Goal: Transaction & Acquisition: Purchase product/service

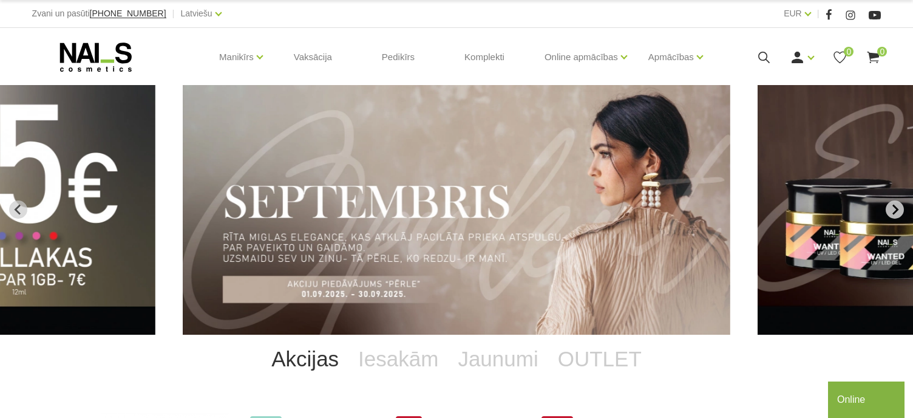
click at [896, 210] on icon "Next slide" at bounding box center [894, 209] width 11 height 11
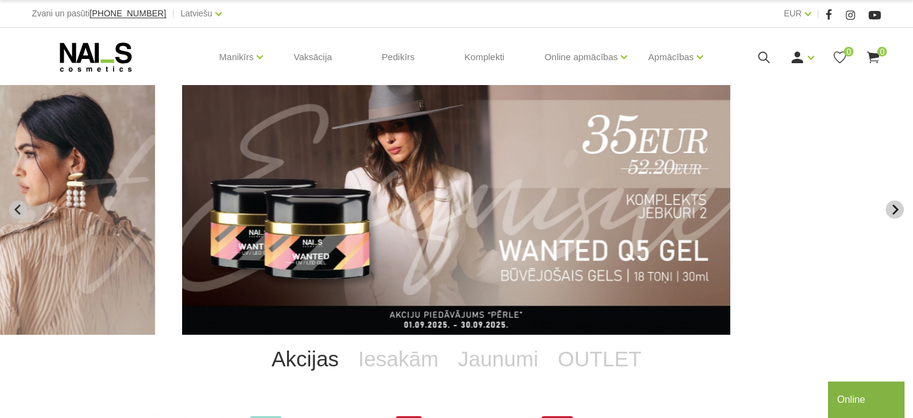
click at [891, 212] on icon "Next slide" at bounding box center [894, 209] width 11 height 11
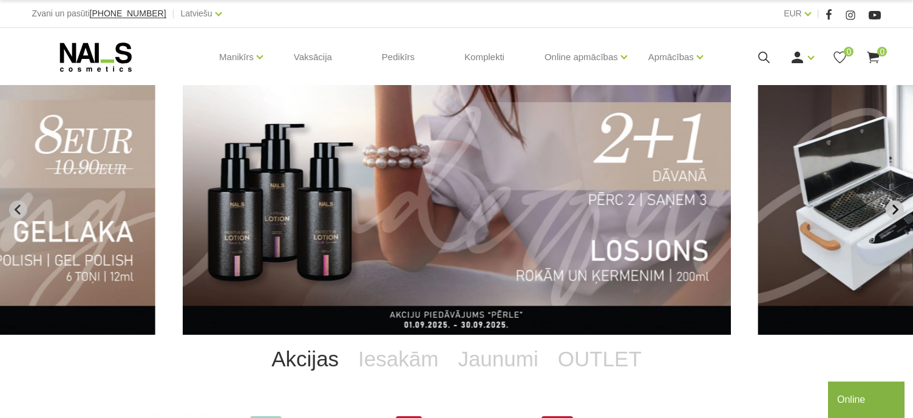
click at [891, 210] on icon "Next slide" at bounding box center [894, 209] width 11 height 11
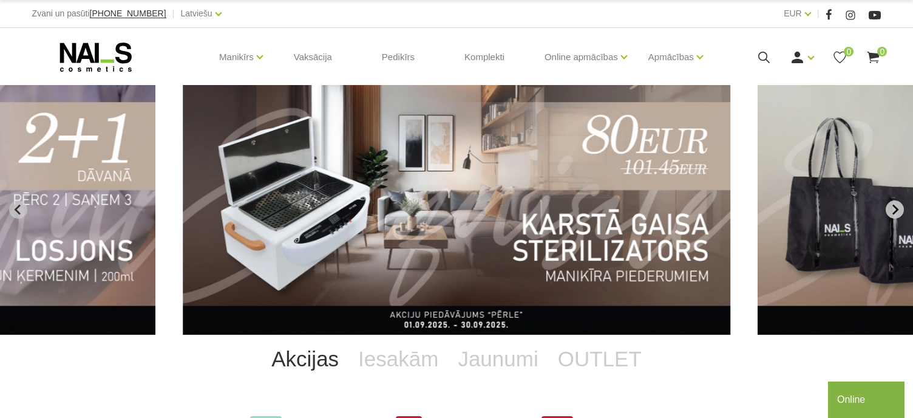
click at [892, 209] on icon "Next slide" at bounding box center [894, 209] width 11 height 11
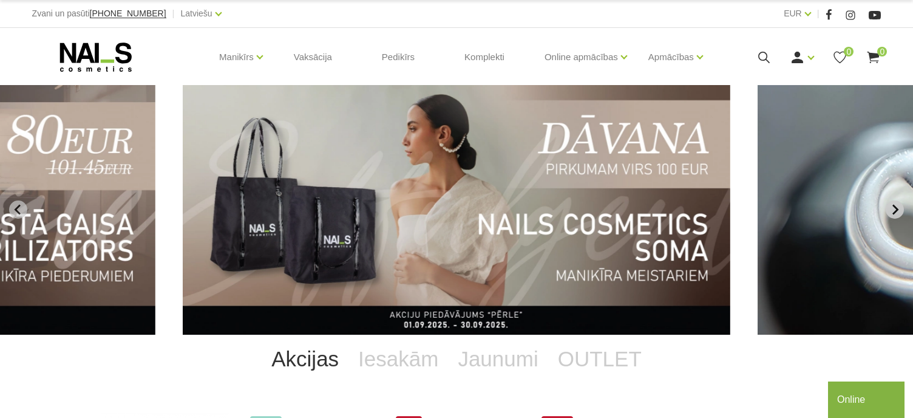
click at [892, 209] on icon "Next slide" at bounding box center [894, 209] width 11 height 11
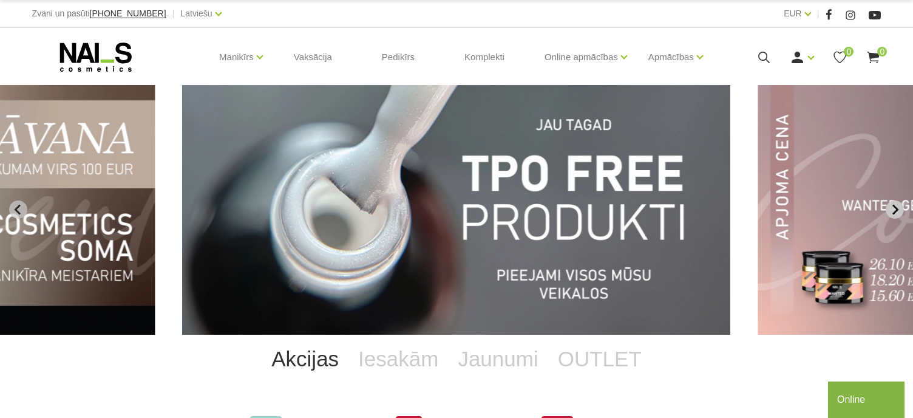
click at [892, 209] on icon "Next slide" at bounding box center [894, 209] width 11 height 11
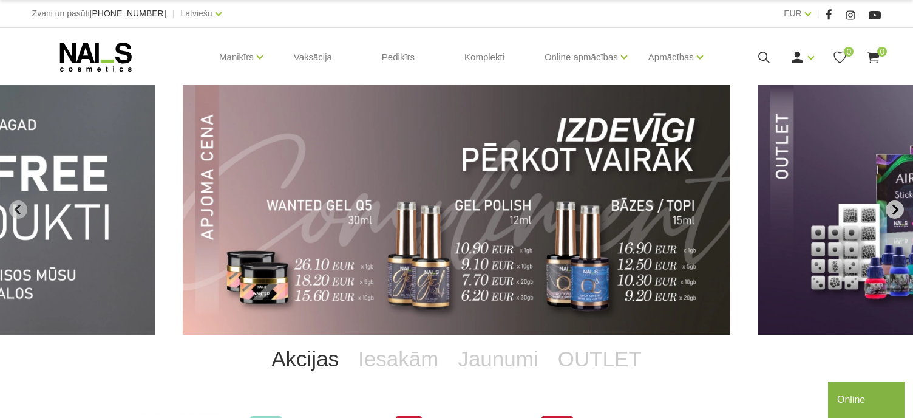
click at [892, 209] on icon "Next slide" at bounding box center [894, 209] width 11 height 11
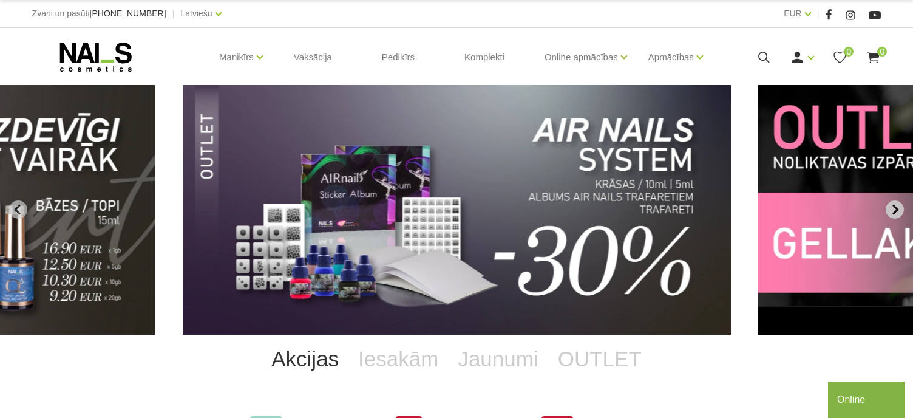
click at [892, 209] on icon "Next slide" at bounding box center [894, 209] width 11 height 11
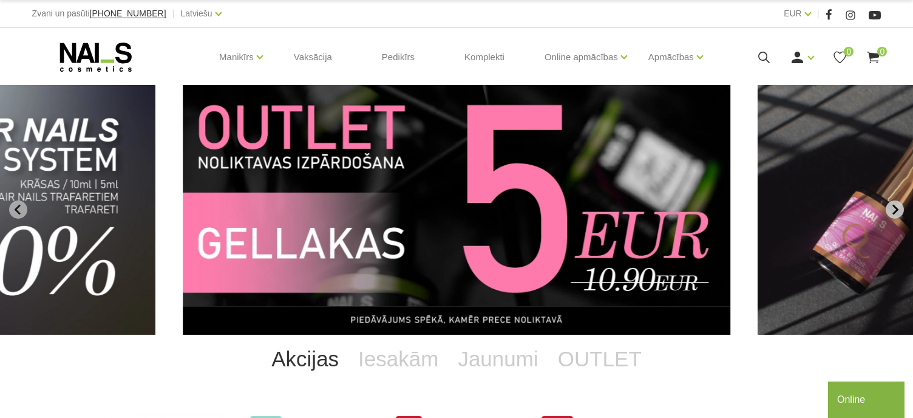
click at [894, 212] on icon "Next slide" at bounding box center [894, 209] width 11 height 11
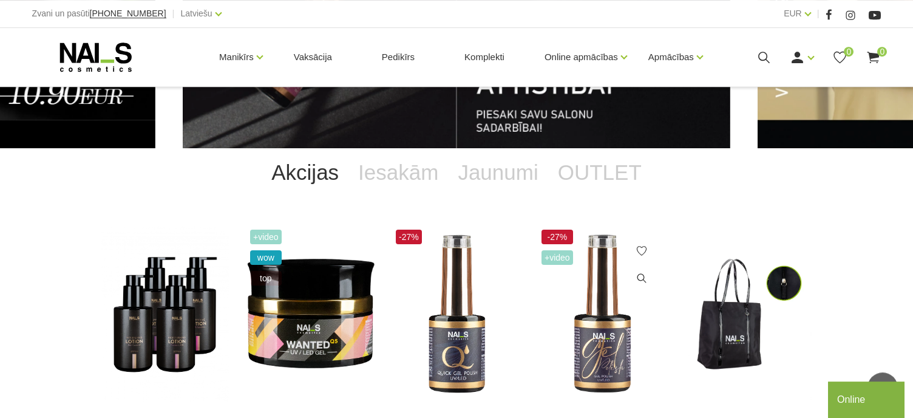
scroll to position [128, 0]
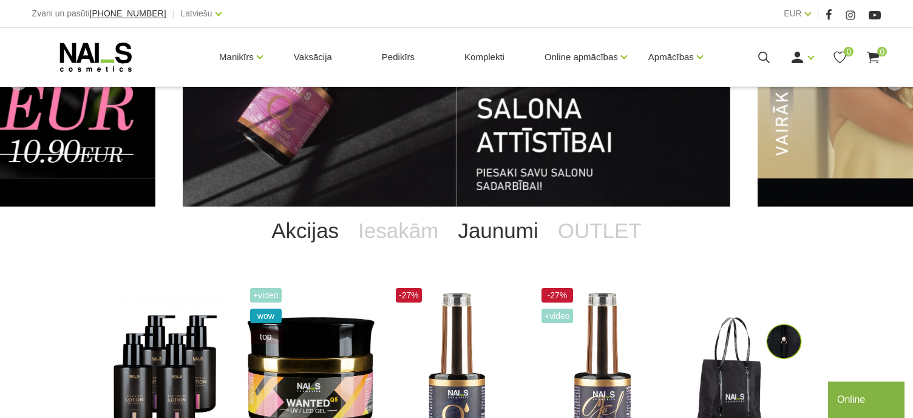
click at [504, 237] on link "Jaunumi" at bounding box center [498, 230] width 100 height 49
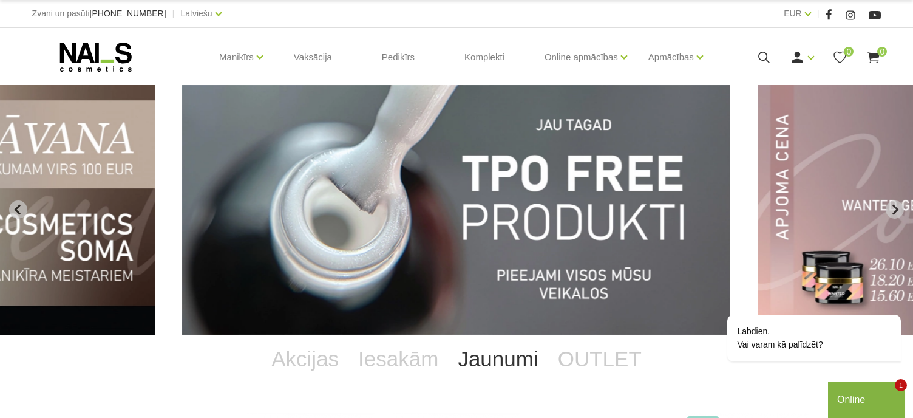
scroll to position [192, 0]
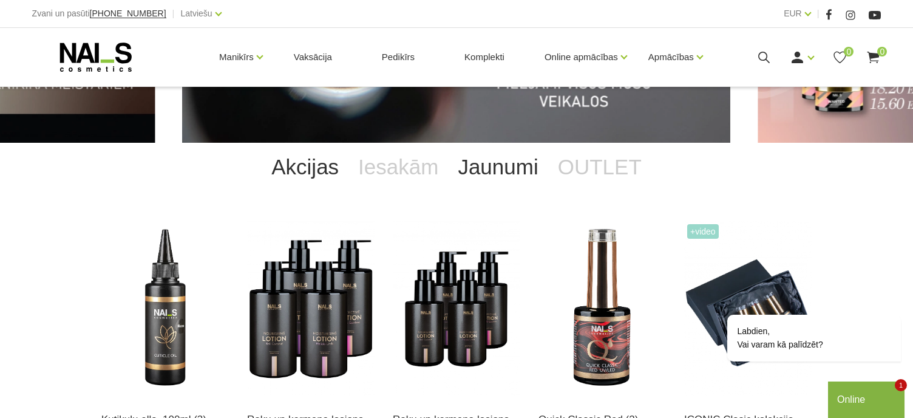
click at [305, 171] on link "Akcijas" at bounding box center [305, 167] width 87 height 49
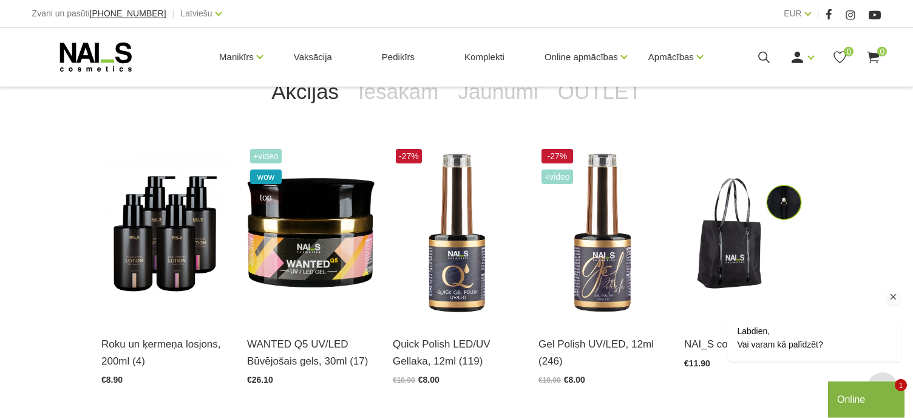
scroll to position [320, 0]
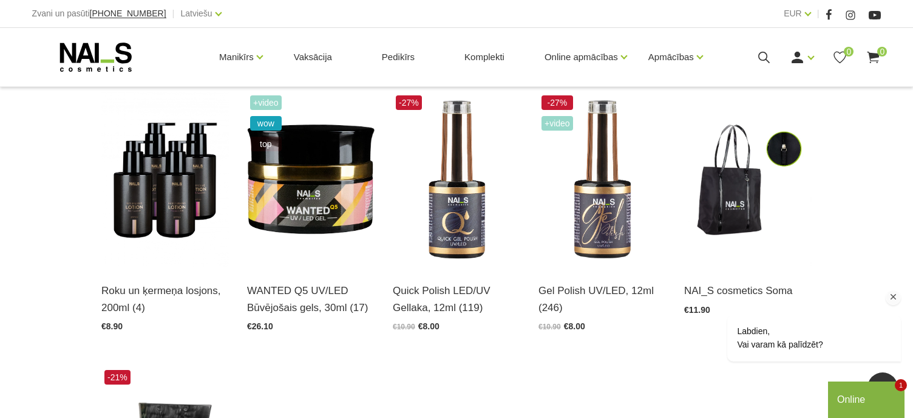
click at [893, 297] on icon "Logrīka uzmanības tvērējs" at bounding box center [893, 296] width 11 height 11
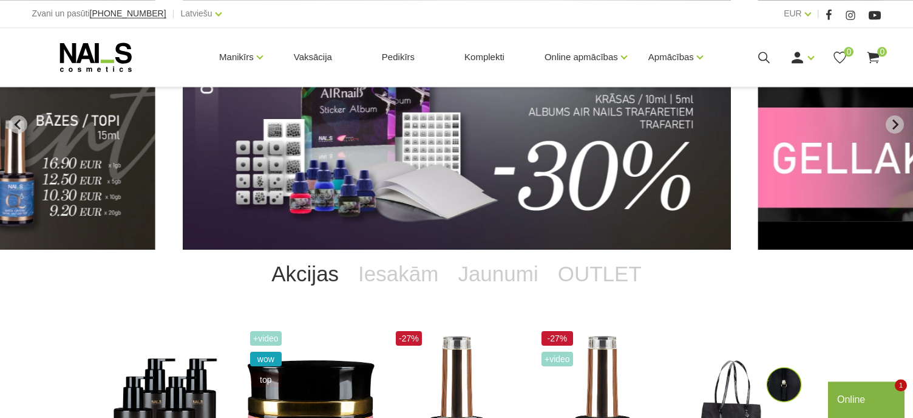
scroll to position [128, 0]
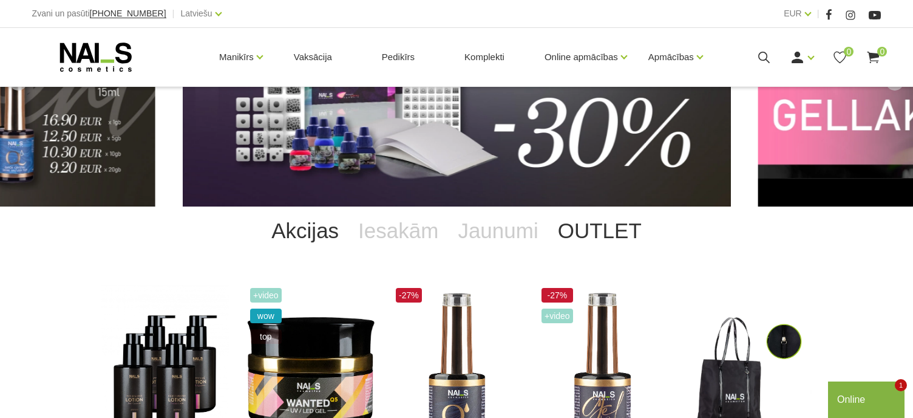
click at [598, 231] on link "OUTLET" at bounding box center [599, 230] width 103 height 49
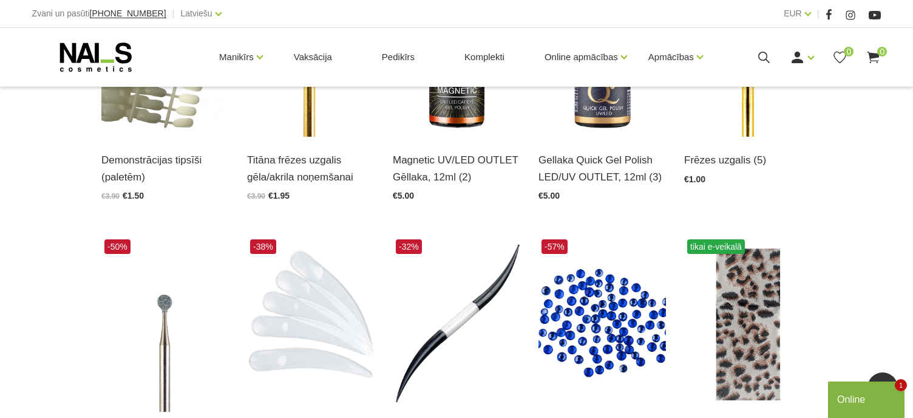
scroll to position [384, 0]
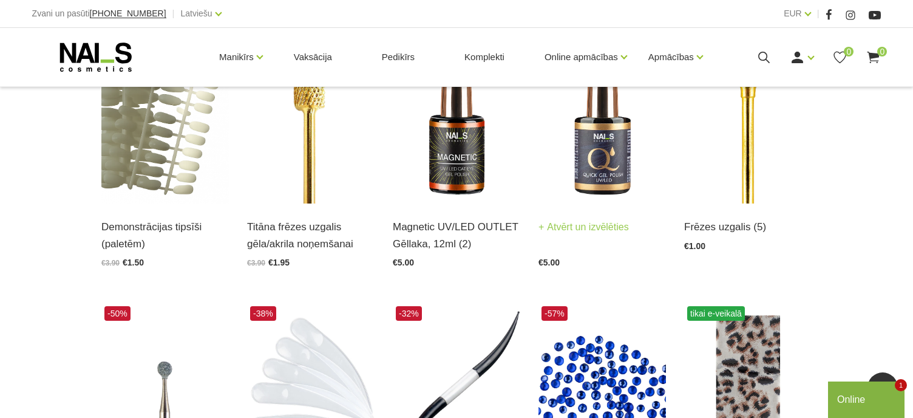
click at [613, 166] on img at bounding box center [601, 116] width 127 height 175
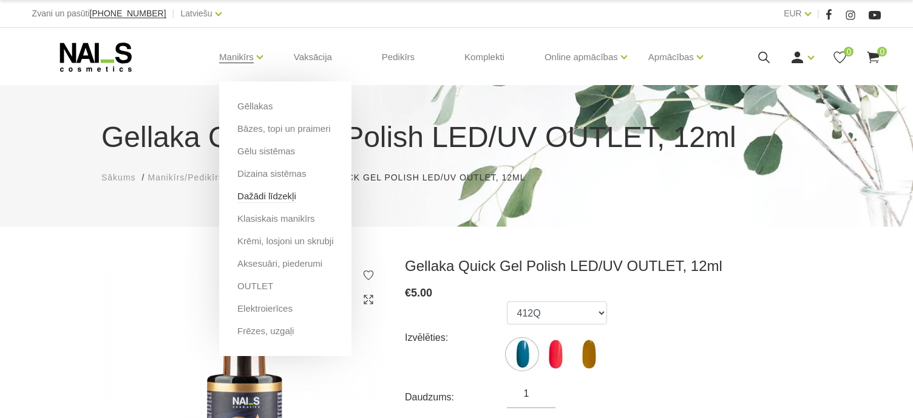
click at [278, 200] on link "Dažādi līdzekļi" at bounding box center [266, 195] width 59 height 13
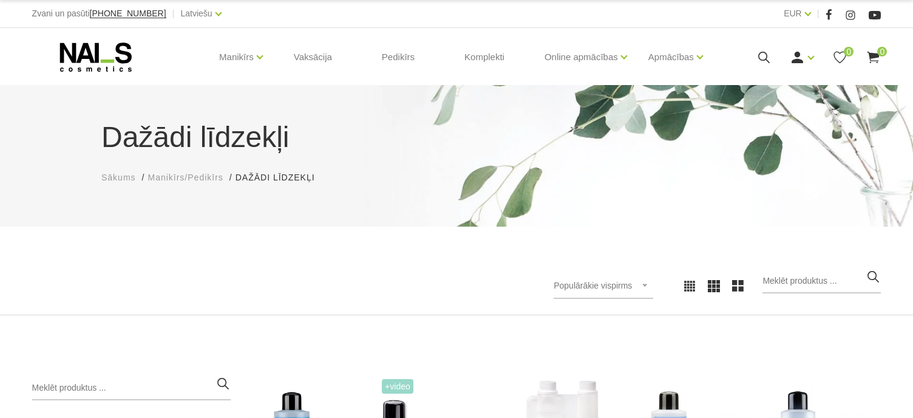
click at [764, 58] on icon at bounding box center [763, 57] width 15 height 15
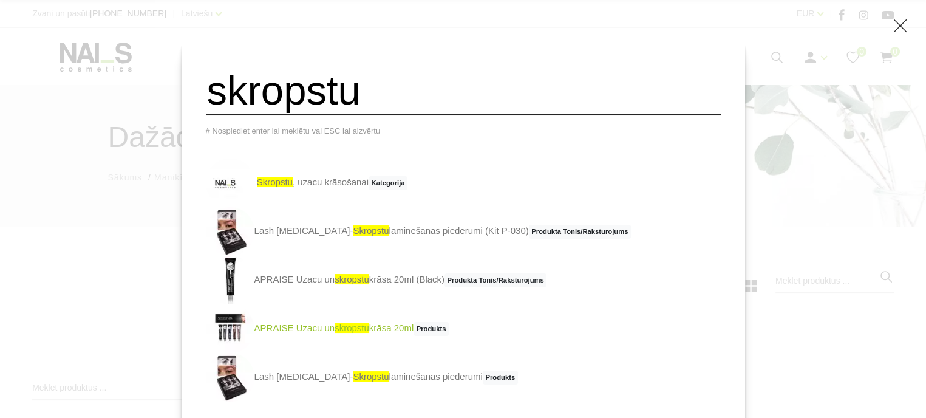
type input "skropstu"
click at [369, 333] on span "skropstu" at bounding box center [351, 327] width 35 height 10
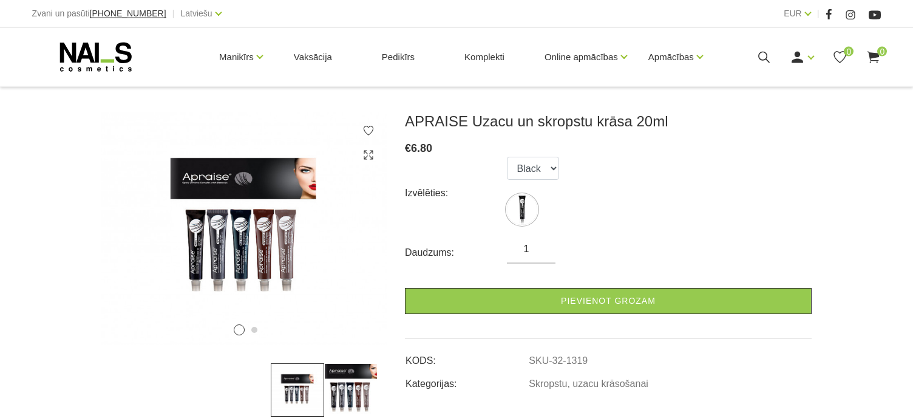
scroll to position [64, 0]
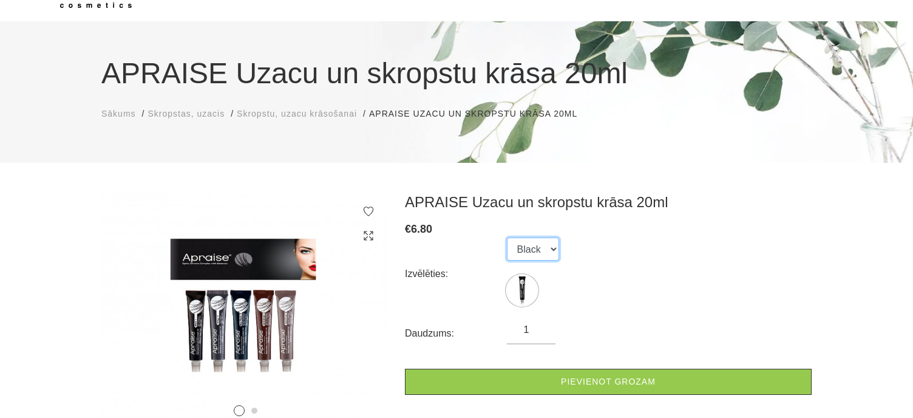
click at [507, 237] on select "Black" at bounding box center [533, 248] width 52 height 23
click at [610, 252] on div "Izvēlēties: Black" at bounding box center [608, 273] width 407 height 73
